Goal: Check status

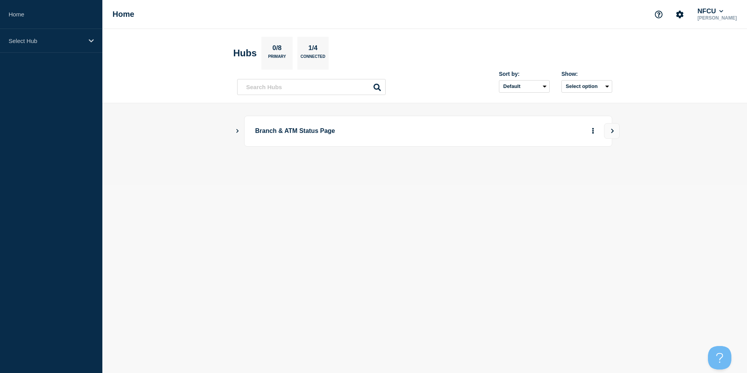
click at [236, 133] on icon "Show Connected Hubs" at bounding box center [237, 131] width 5 height 4
click at [559, 170] on button "See overview" at bounding box center [565, 171] width 41 height 16
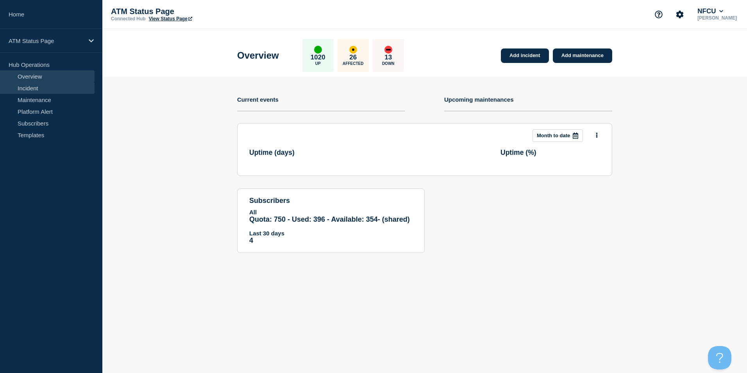
click at [38, 90] on link "Incident" at bounding box center [47, 88] width 95 height 12
